Goal: Task Accomplishment & Management: Use online tool/utility

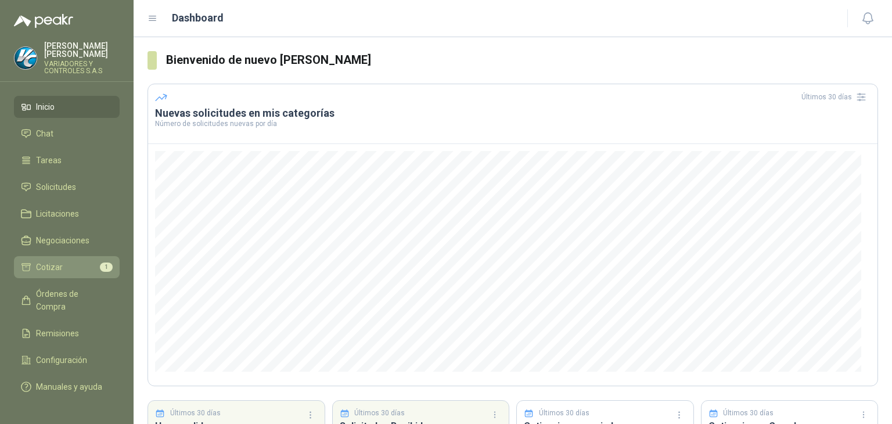
click at [71, 261] on li "Cotizar 1" at bounding box center [67, 267] width 92 height 13
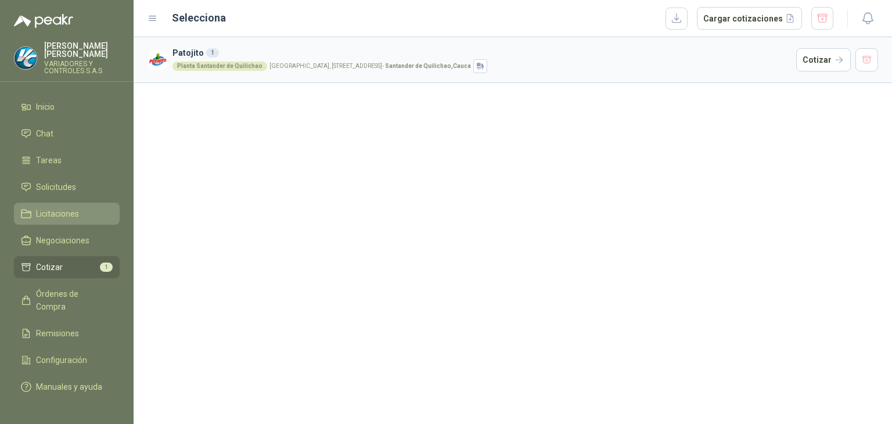
click at [63, 208] on span "Licitaciones" at bounding box center [57, 213] width 43 height 13
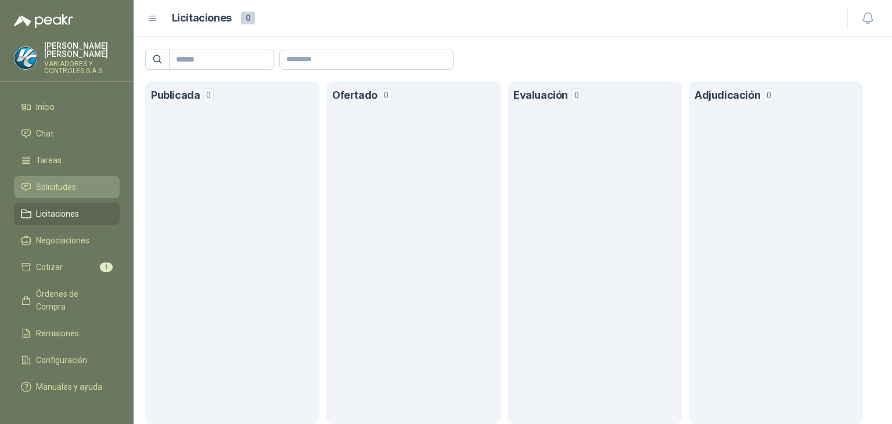
click at [65, 186] on link "Solicitudes" at bounding box center [67, 187] width 106 height 22
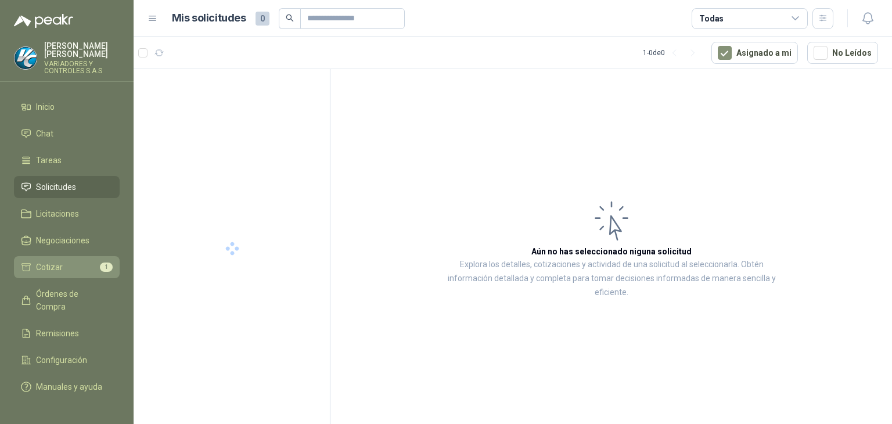
click at [71, 261] on li "Cotizar 1" at bounding box center [67, 267] width 92 height 13
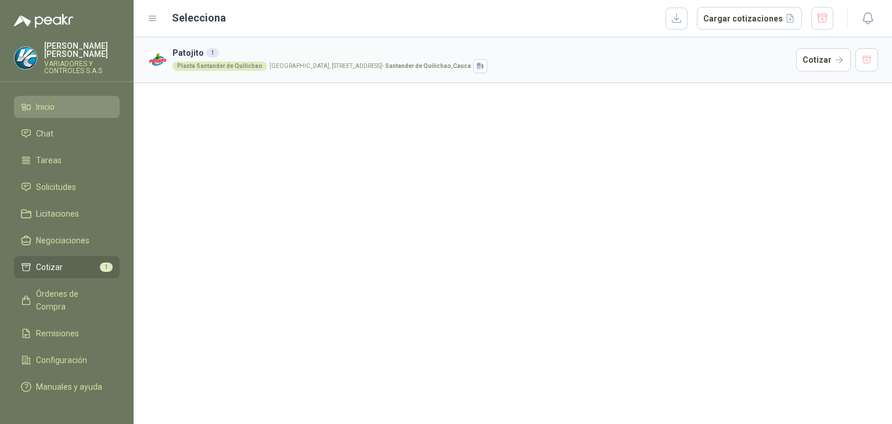
click at [41, 100] on span "Inicio" at bounding box center [45, 106] width 19 height 13
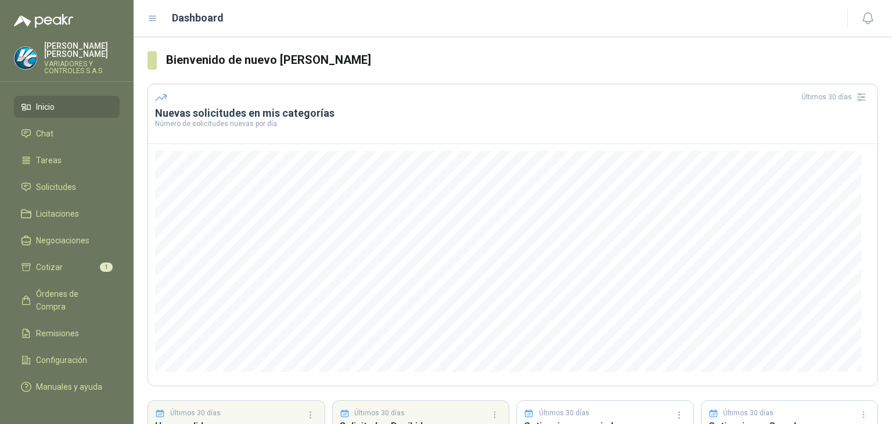
click at [53, 272] on ul "Inicio Chat Tareas Solicitudes Licitaciones Negociaciones Cotizar 1 Órdenes de …" at bounding box center [67, 249] width 134 height 306
click at [52, 264] on span "Cotizar" at bounding box center [49, 267] width 27 height 13
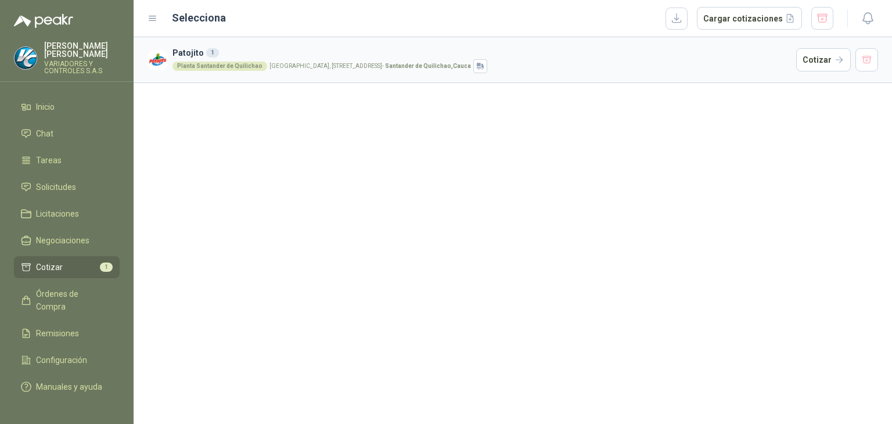
click at [219, 69] on div "Planta Santander de Quilichao" at bounding box center [219, 66] width 95 height 9
click at [801, 56] on button "Cotizar" at bounding box center [823, 59] width 55 height 23
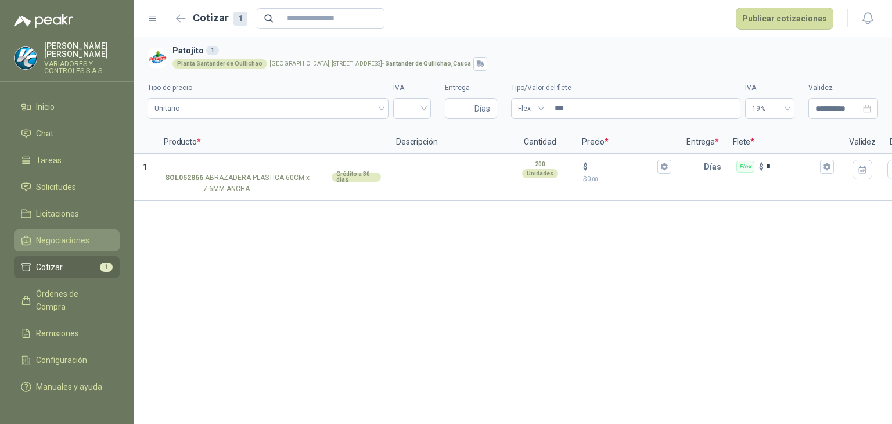
click at [53, 235] on span "Negociaciones" at bounding box center [62, 240] width 53 height 13
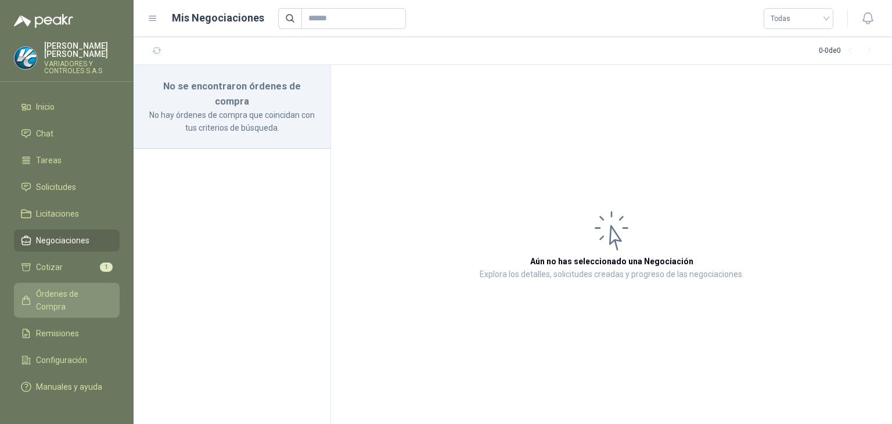
click at [37, 287] on span "Órdenes de Compra" at bounding box center [72, 300] width 73 height 26
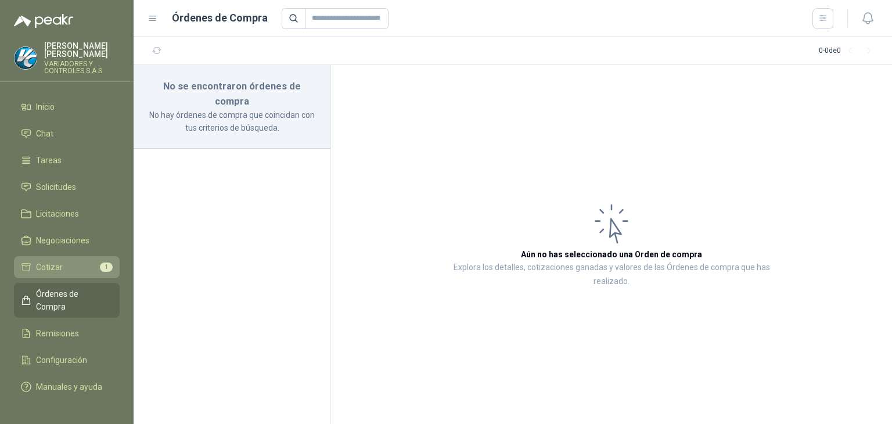
click at [34, 261] on li "Cotizar 1" at bounding box center [67, 267] width 92 height 13
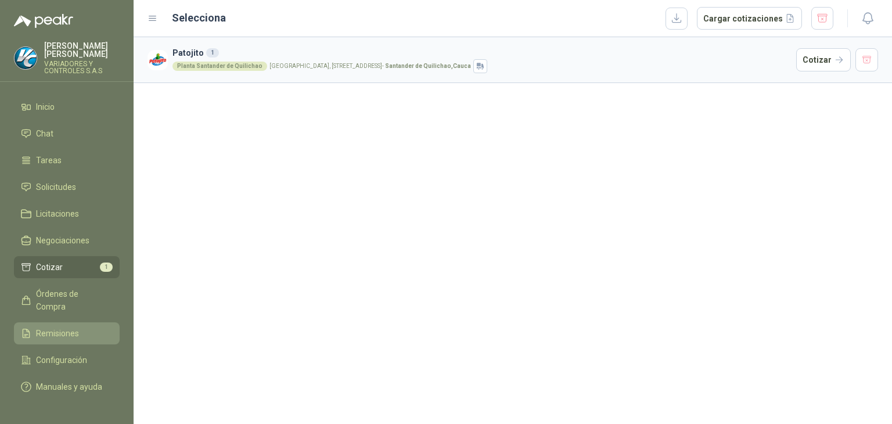
click at [36, 327] on span "Remisiones" at bounding box center [57, 333] width 43 height 13
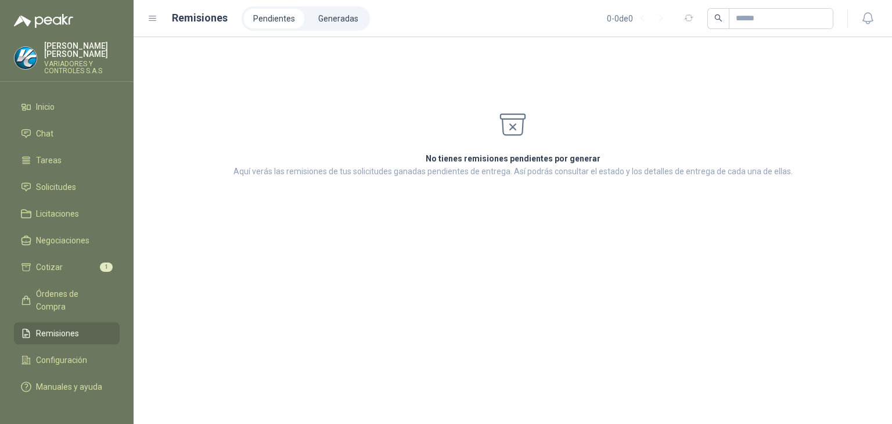
click at [38, 192] on ul "Inicio Chat Tareas Solicitudes Licitaciones Negociaciones Cotizar 1 Órdenes de …" at bounding box center [67, 249] width 134 height 306
click at [42, 207] on span "Licitaciones" at bounding box center [57, 213] width 43 height 13
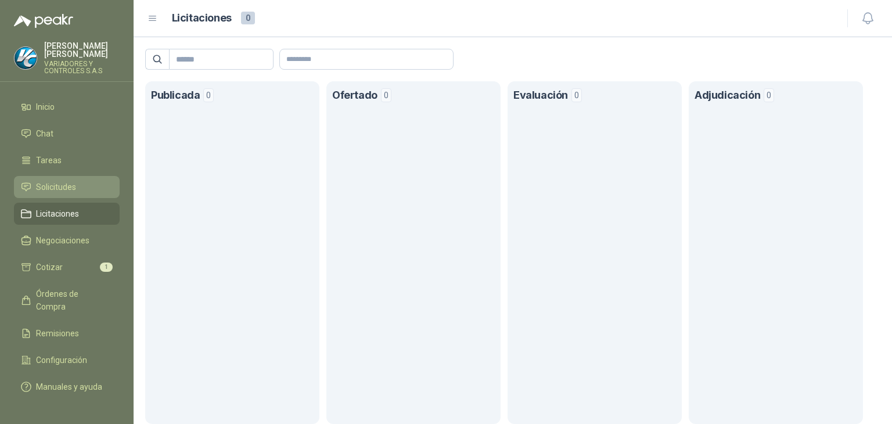
click at [41, 176] on link "Solicitudes" at bounding box center [67, 187] width 106 height 22
